Goal: Transaction & Acquisition: Purchase product/service

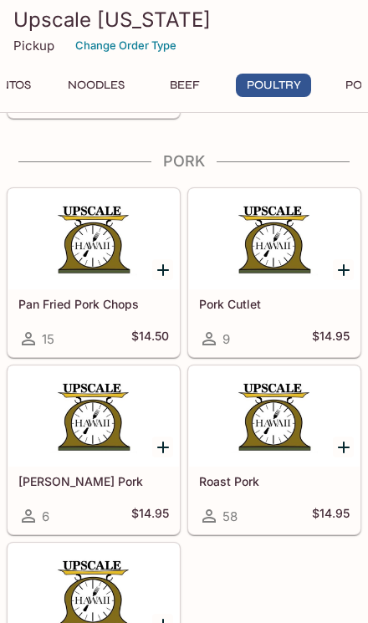
click at [222, 93] on button "Beef" at bounding box center [184, 85] width 75 height 23
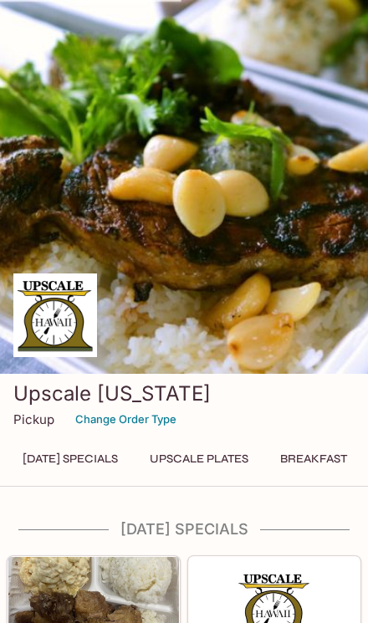
click at [46, 426] on p "Pickup" at bounding box center [33, 419] width 41 height 16
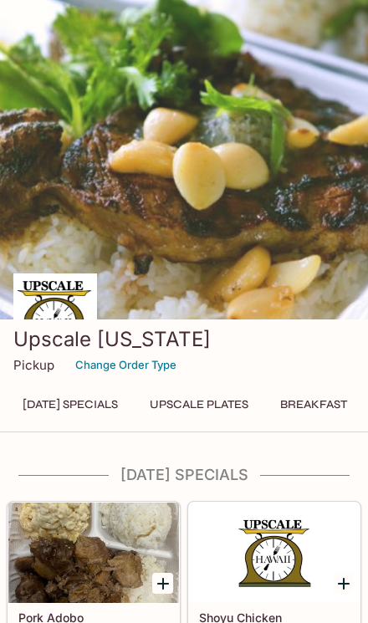
click at [113, 411] on button "[DATE] Specials" at bounding box center [70, 404] width 114 height 23
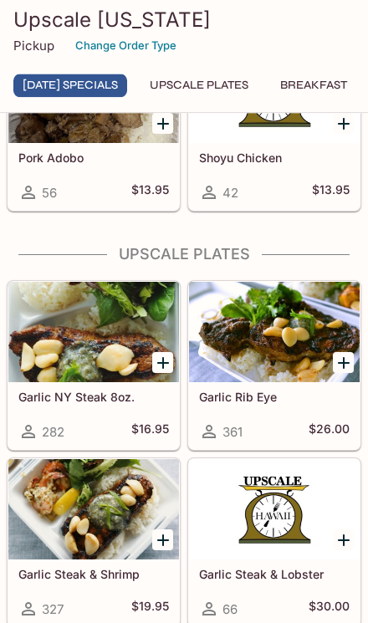
scroll to position [512, 0]
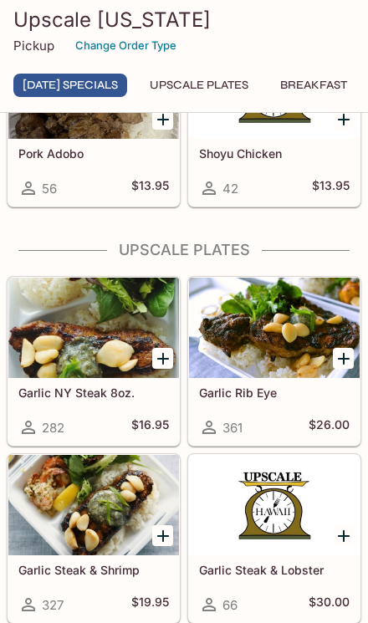
click at [156, 362] on icon "Add Garlic NY Steak 8oz." at bounding box center [163, 359] width 20 height 20
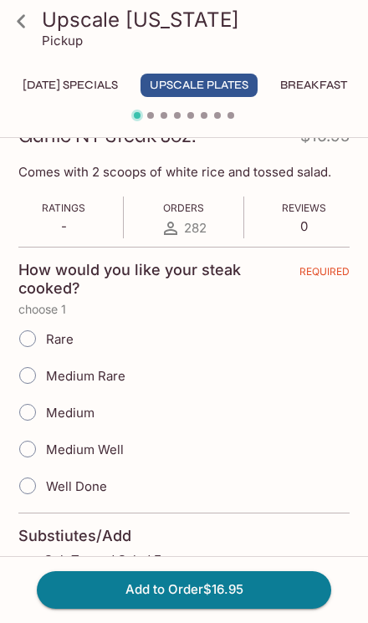
scroll to position [266, 0]
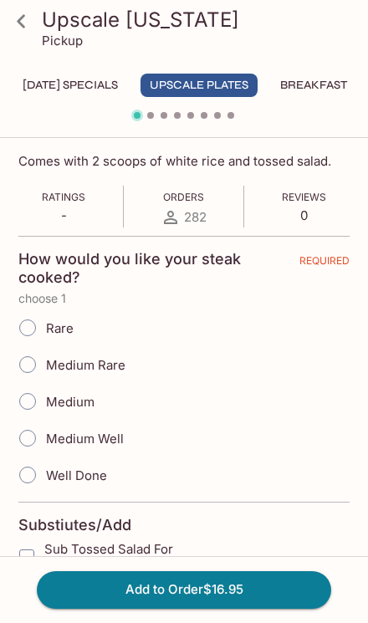
click at [104, 367] on span "Medium Rare" at bounding box center [85, 365] width 79 height 16
click at [45, 367] on input "Medium Rare" at bounding box center [27, 364] width 35 height 35
radio input "true"
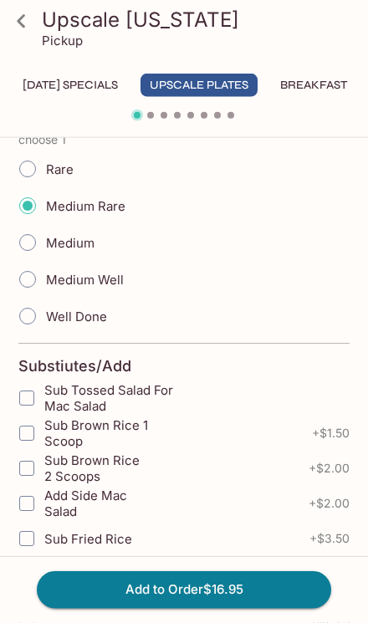
scroll to position [426, 0]
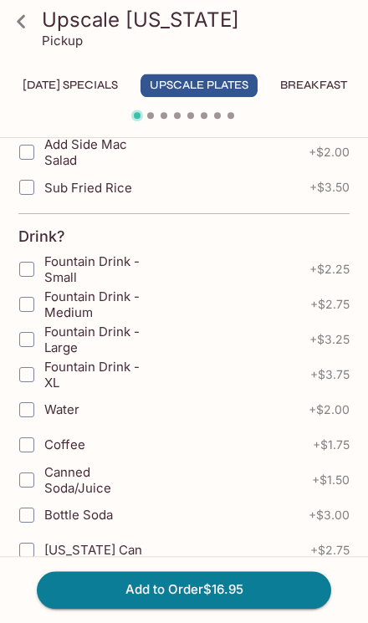
click at [31, 375] on input "Fountain Drink - XL" at bounding box center [26, 374] width 33 height 33
checkbox input "true"
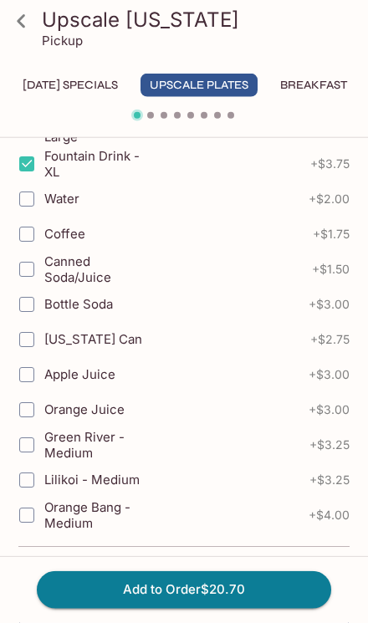
scroll to position [986, 0]
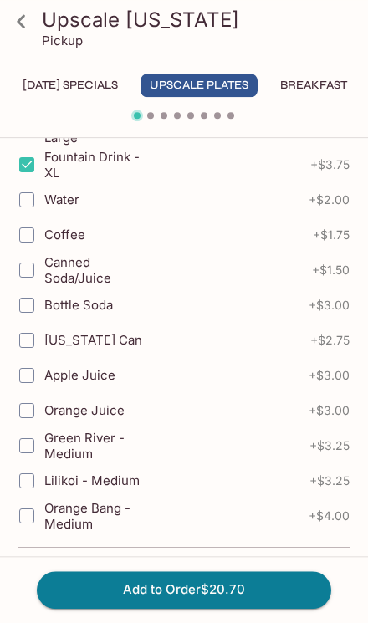
click at [36, 315] on input "Bottle Soda" at bounding box center [26, 304] width 33 height 33
checkbox input "true"
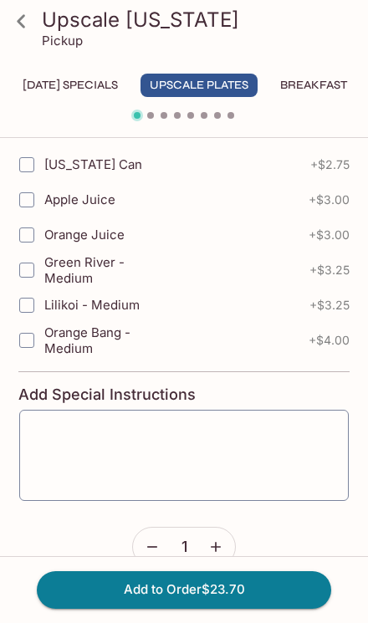
click at [249, 445] on textarea at bounding box center [184, 456] width 306 height 64
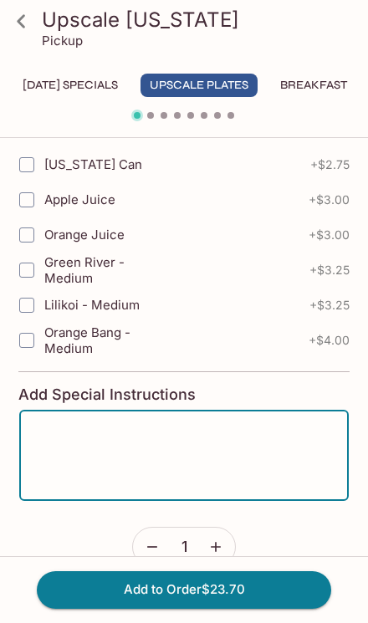
scroll to position [1175, 0]
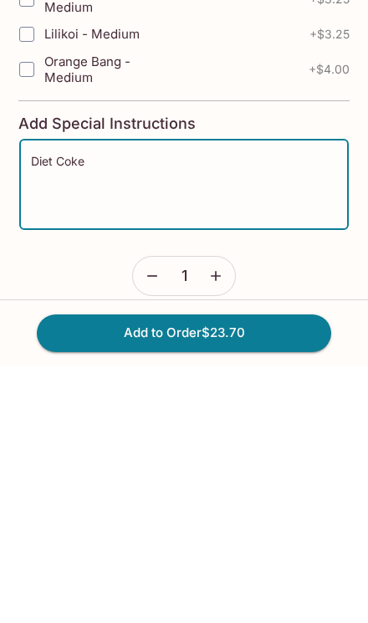
type textarea "Diet Coke"
click at [286, 571] on button "Add to Order $23.70" at bounding box center [184, 589] width 294 height 37
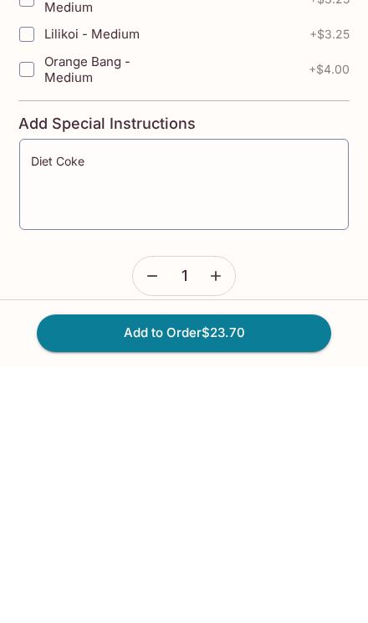
scroll to position [1195, 0]
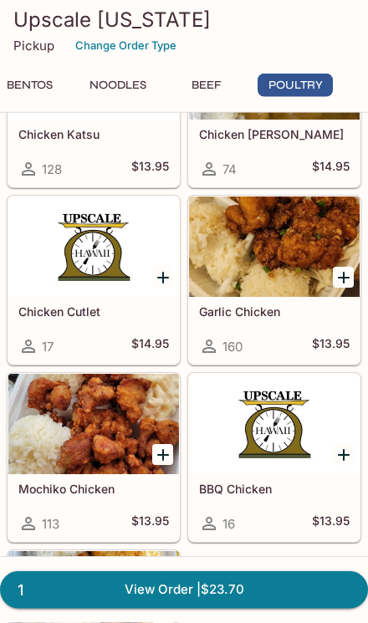
scroll to position [9535, 0]
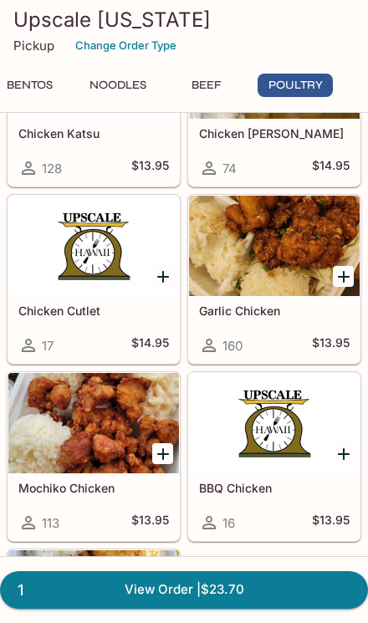
click at [345, 272] on icon "Add Garlic Chicken" at bounding box center [344, 277] width 20 height 20
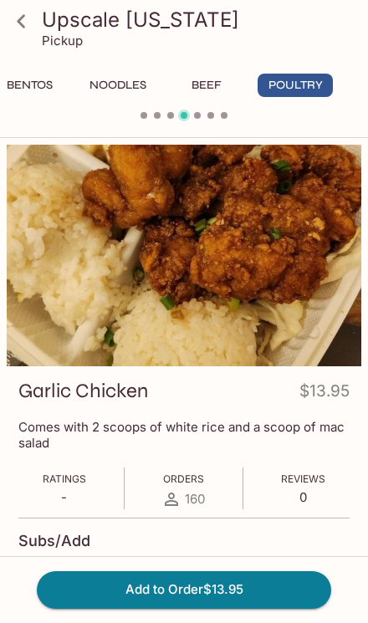
click at [266, 608] on button "Add to Order $13.95" at bounding box center [184, 589] width 294 height 37
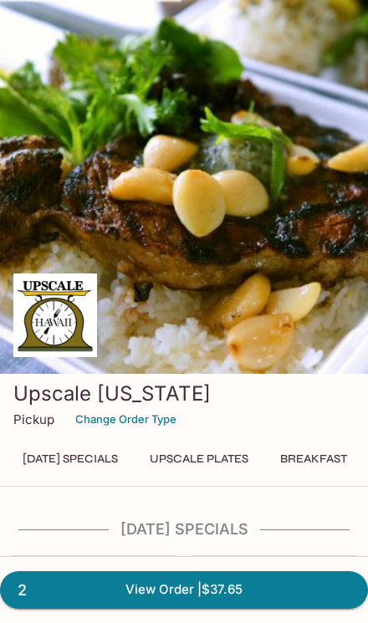
click at [260, 596] on link "2 View Order | $37.65" at bounding box center [184, 589] width 368 height 37
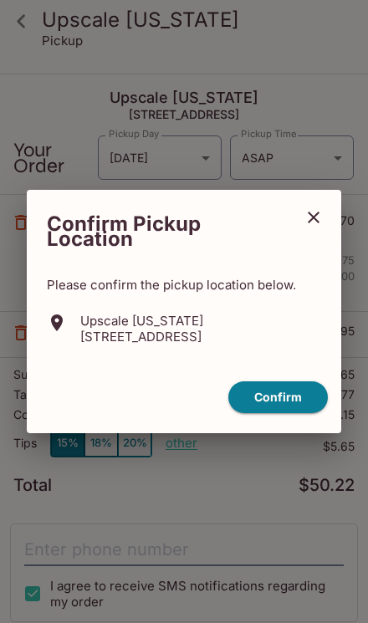
click at [292, 403] on button "Confirm" at bounding box center [277, 397] width 99 height 33
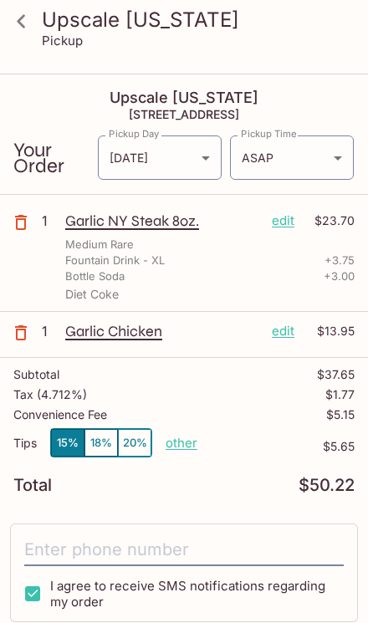
click at [177, 441] on p "other" at bounding box center [182, 443] width 32 height 16
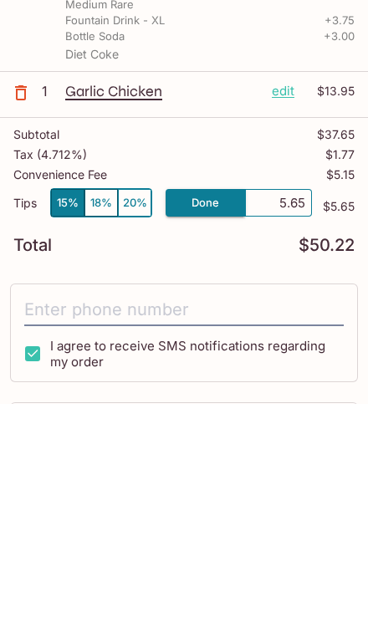
click at [268, 513] on input "tel" at bounding box center [183, 529] width 319 height 32
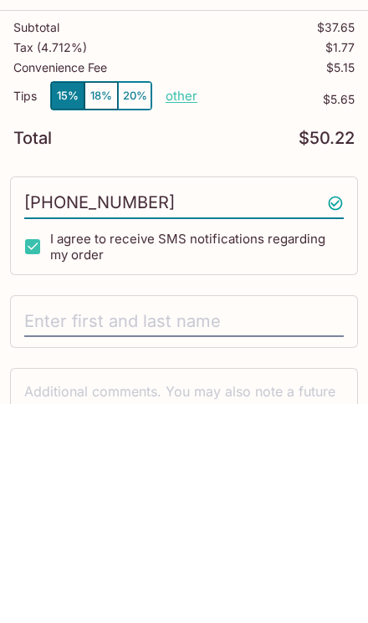
type input "[PHONE_NUMBER]"
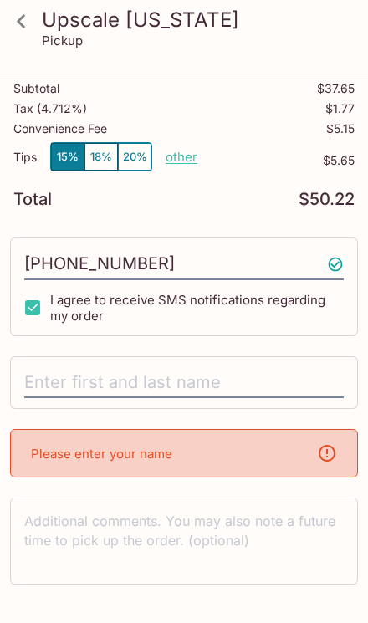
click at [233, 385] on input "text" at bounding box center [183, 383] width 319 height 32
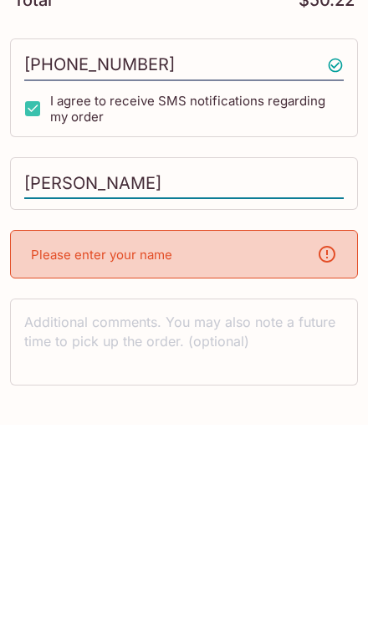
type input "[PERSON_NAME]"
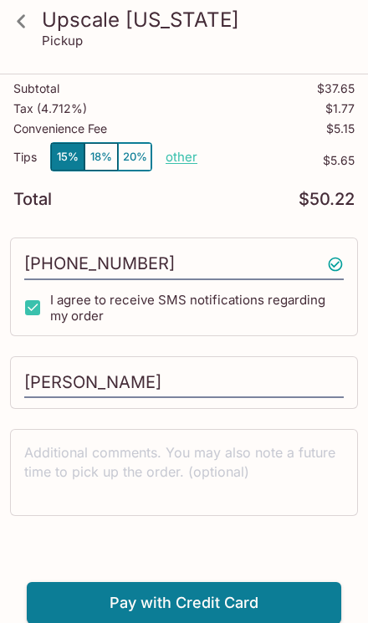
scroll to position [75, 0]
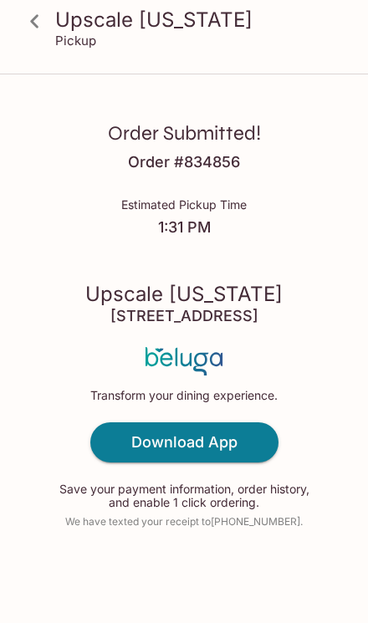
click at [217, 446] on h4 "Download App" at bounding box center [184, 442] width 106 height 18
